Goal: Information Seeking & Learning: Learn about a topic

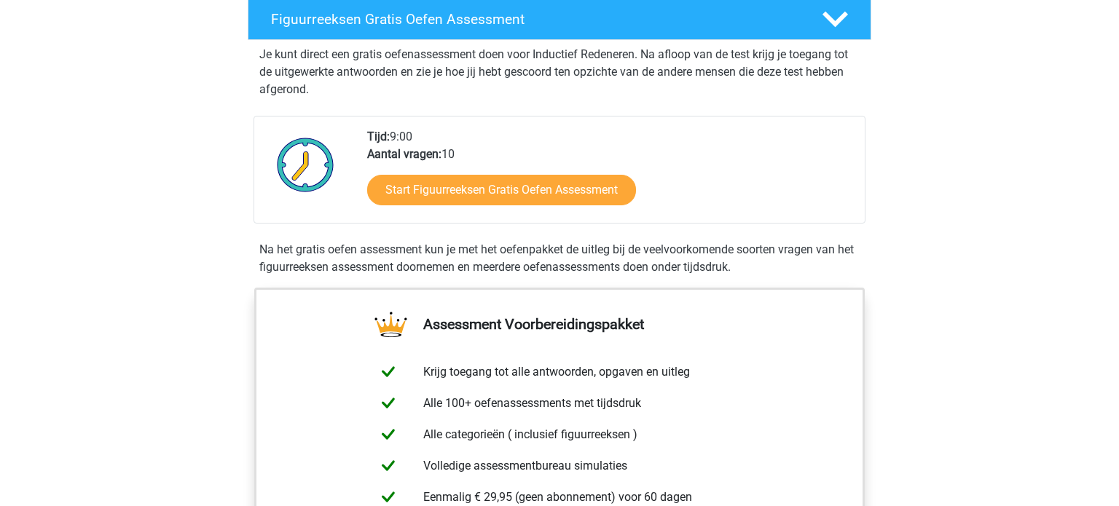
scroll to position [262, 0]
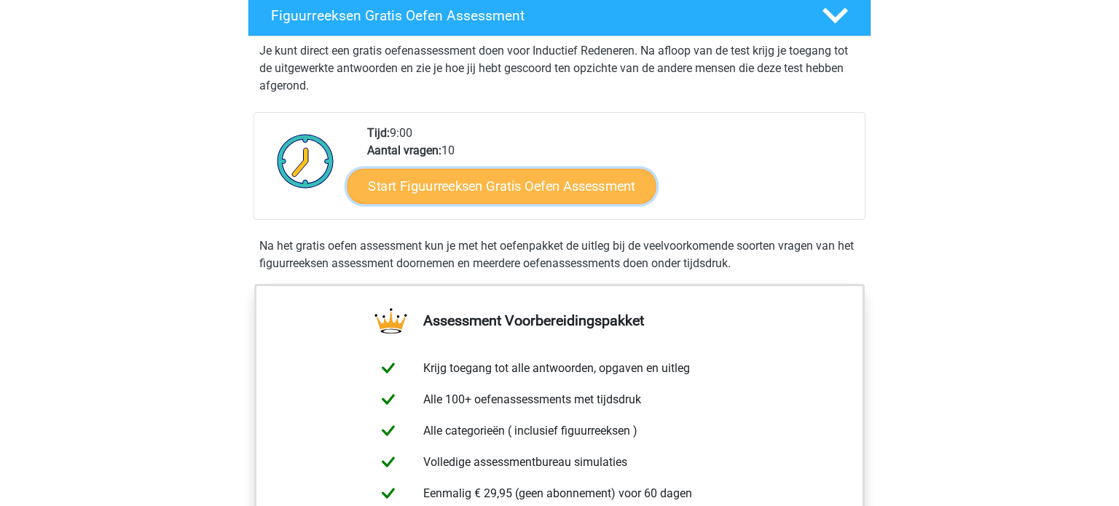
click at [591, 186] on link "Start Figuurreeksen Gratis Oefen Assessment" at bounding box center [501, 185] width 309 height 35
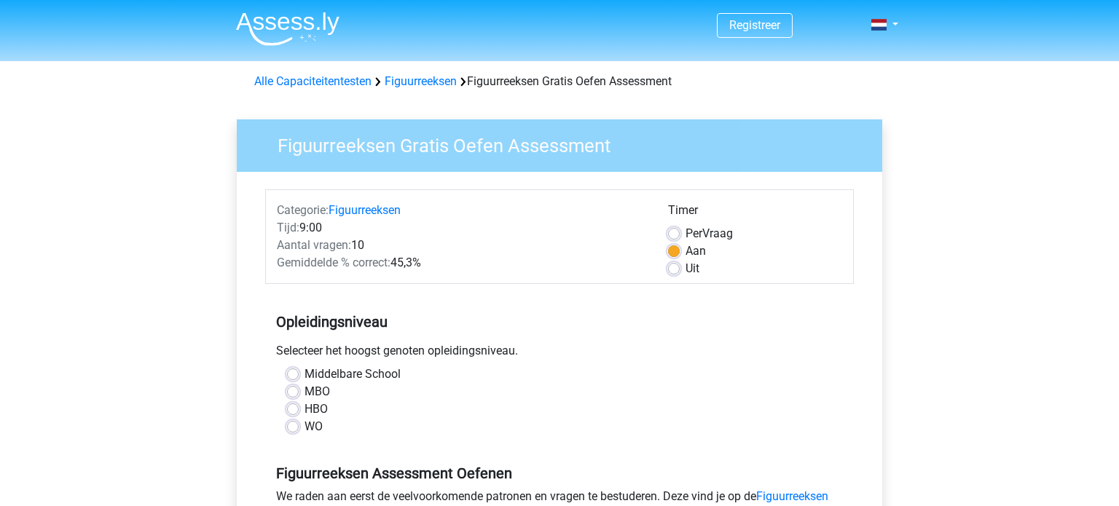
click at [304, 391] on label "MBO" at bounding box center [316, 391] width 25 height 17
click at [295, 391] on input "MBO" at bounding box center [293, 390] width 12 height 15
radio input "true"
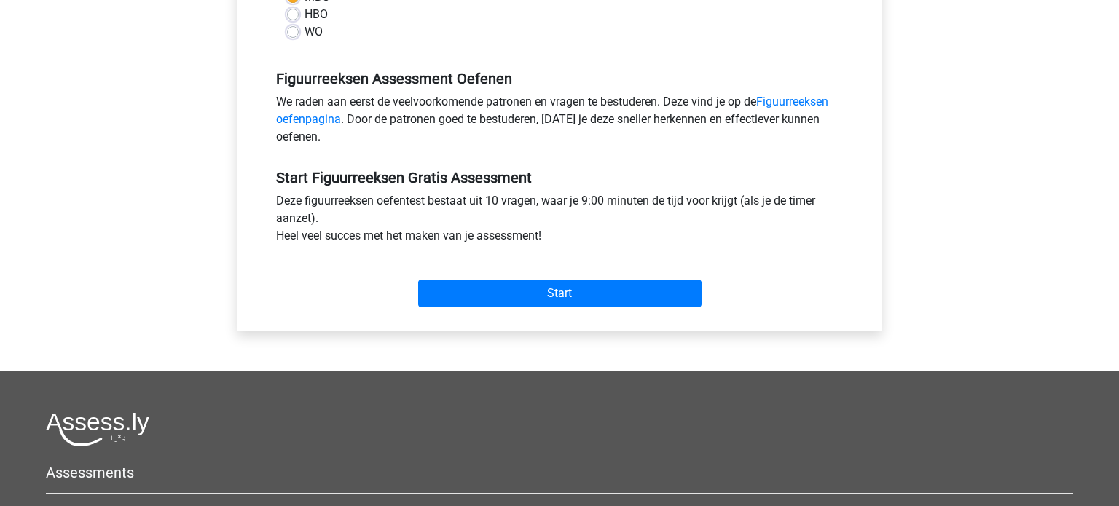
scroll to position [408, 0]
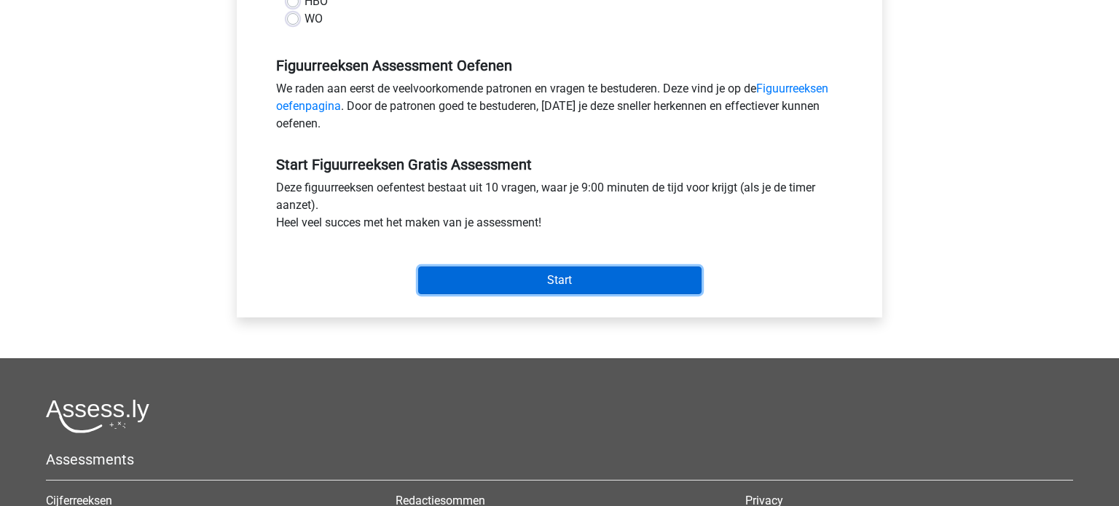
click at [642, 287] on input "Start" at bounding box center [559, 281] width 283 height 28
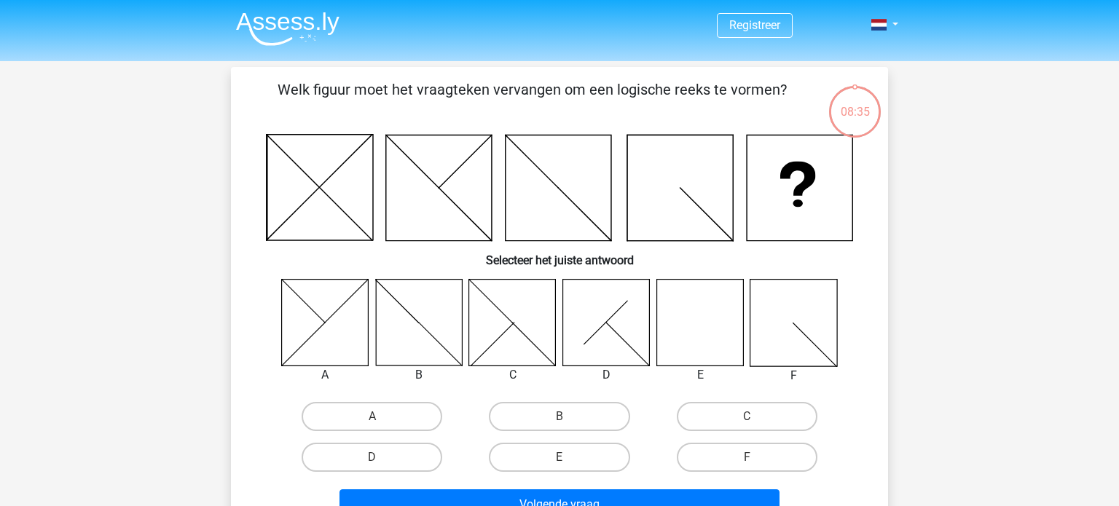
click at [600, 324] on icon at bounding box center [606, 322] width 87 height 87
click at [357, 452] on label "D" at bounding box center [372, 457] width 141 height 29
click at [372, 457] on input "D" at bounding box center [376, 461] width 9 height 9
radio input "true"
click at [559, 457] on input "E" at bounding box center [563, 461] width 9 height 9
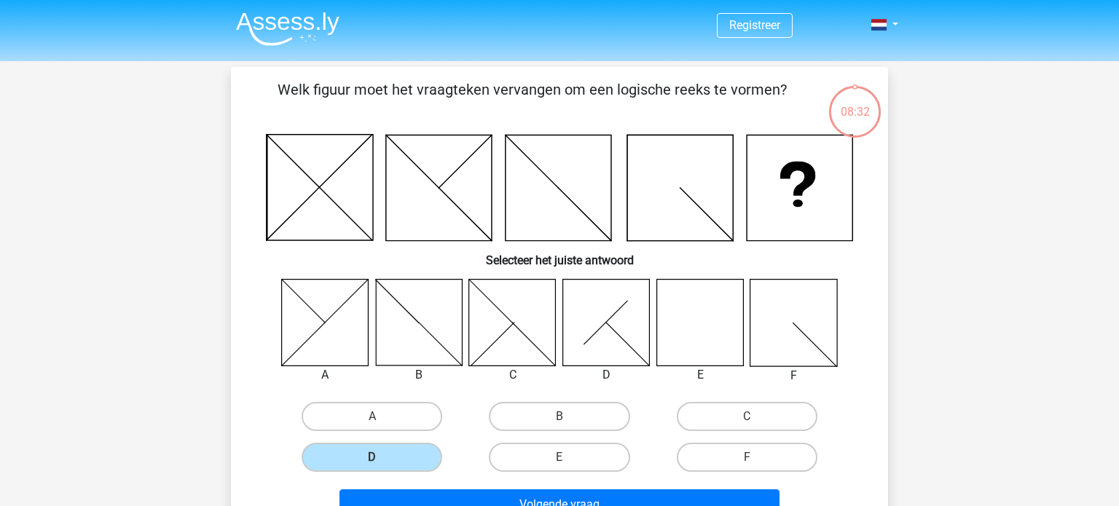
radio input "true"
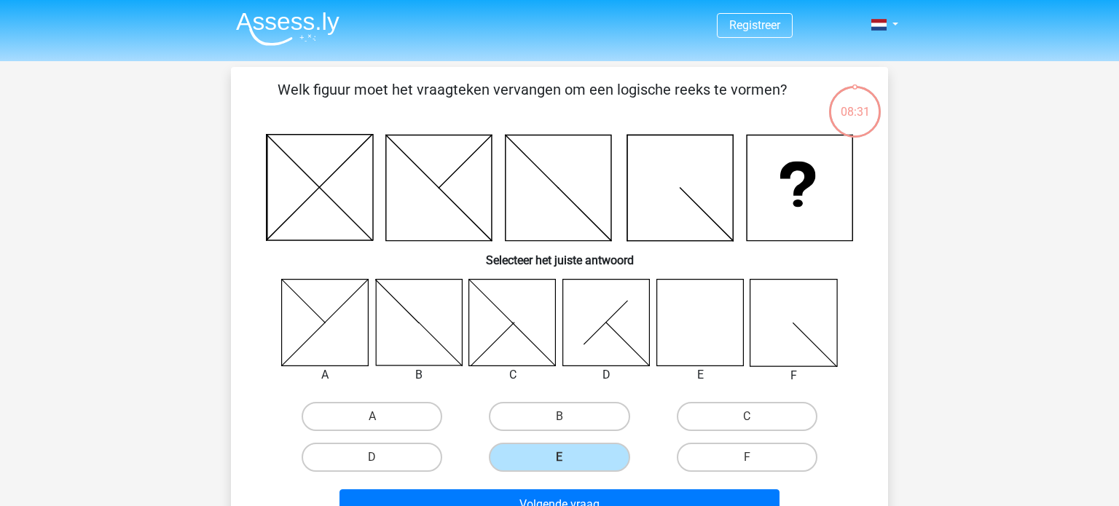
click at [1117, 323] on div "Registreer Nederlands English" at bounding box center [559, 478] width 1119 height 957
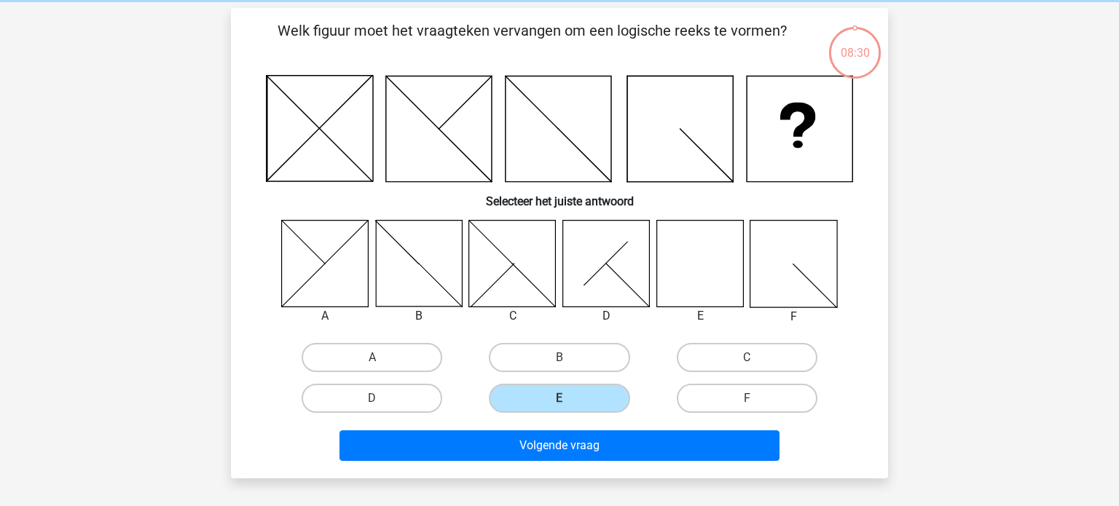
scroll to position [87, 0]
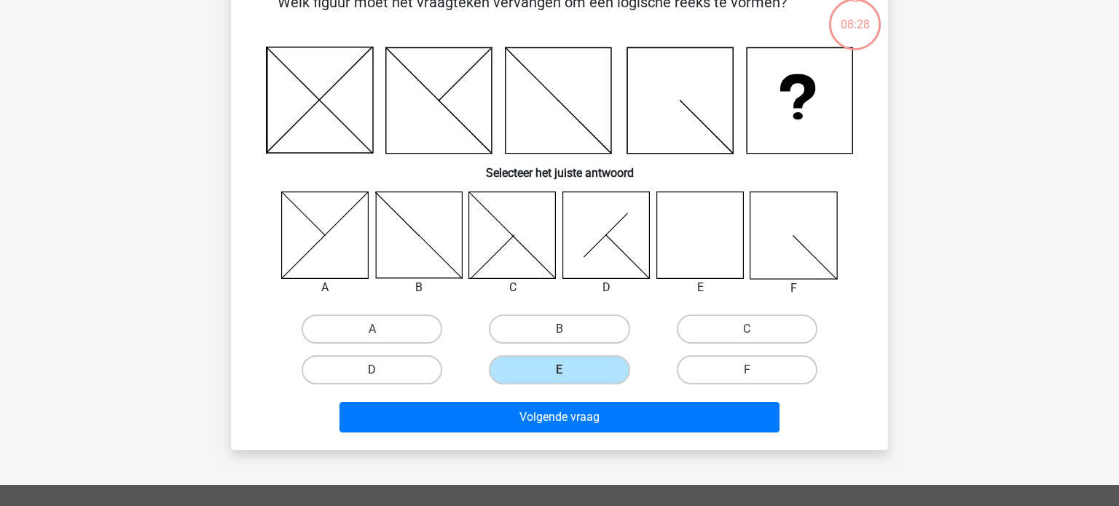
click at [377, 364] on label "D" at bounding box center [372, 369] width 141 height 29
click at [377, 370] on input "D" at bounding box center [376, 374] width 9 height 9
radio input "true"
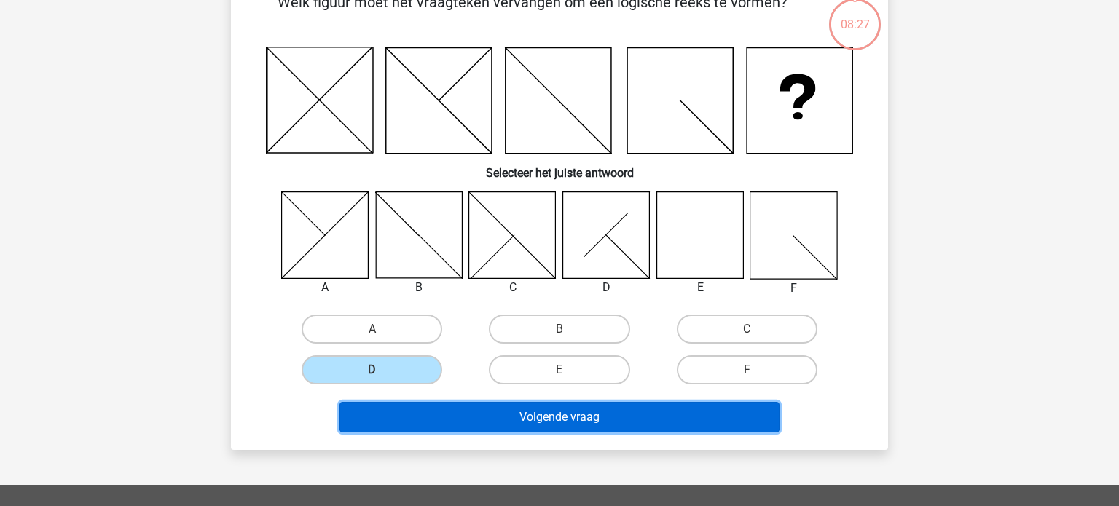
click at [473, 424] on button "Volgende vraag" at bounding box center [559, 417] width 441 height 31
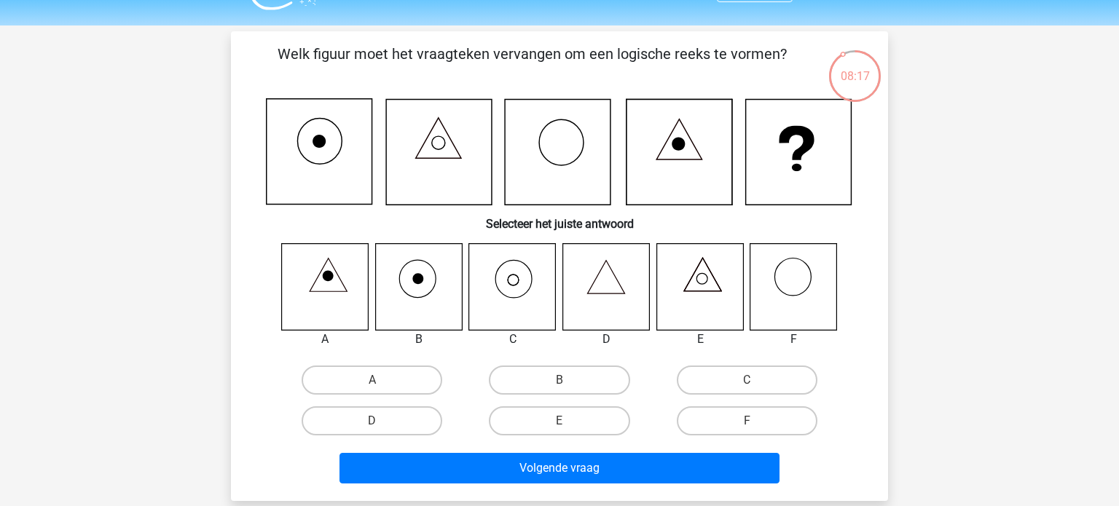
scroll to position [38, 0]
